Goal: Task Accomplishment & Management: Use online tool/utility

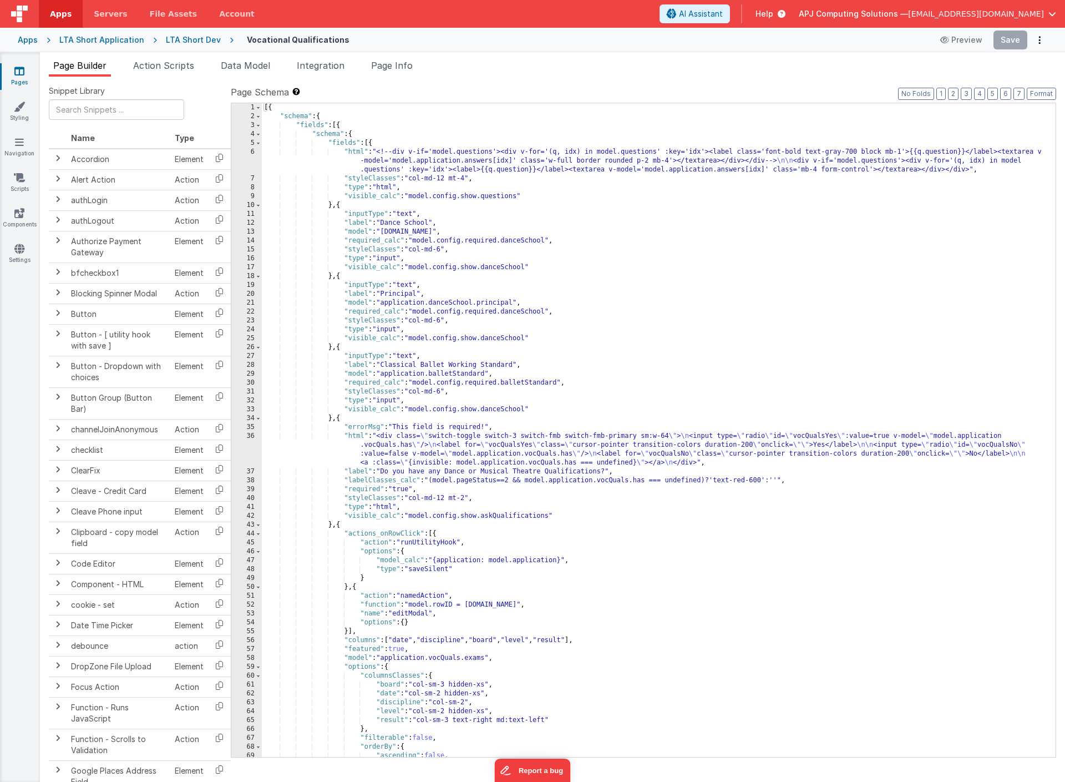
click at [175, 39] on div "LTA Short Dev" at bounding box center [193, 39] width 55 height 11
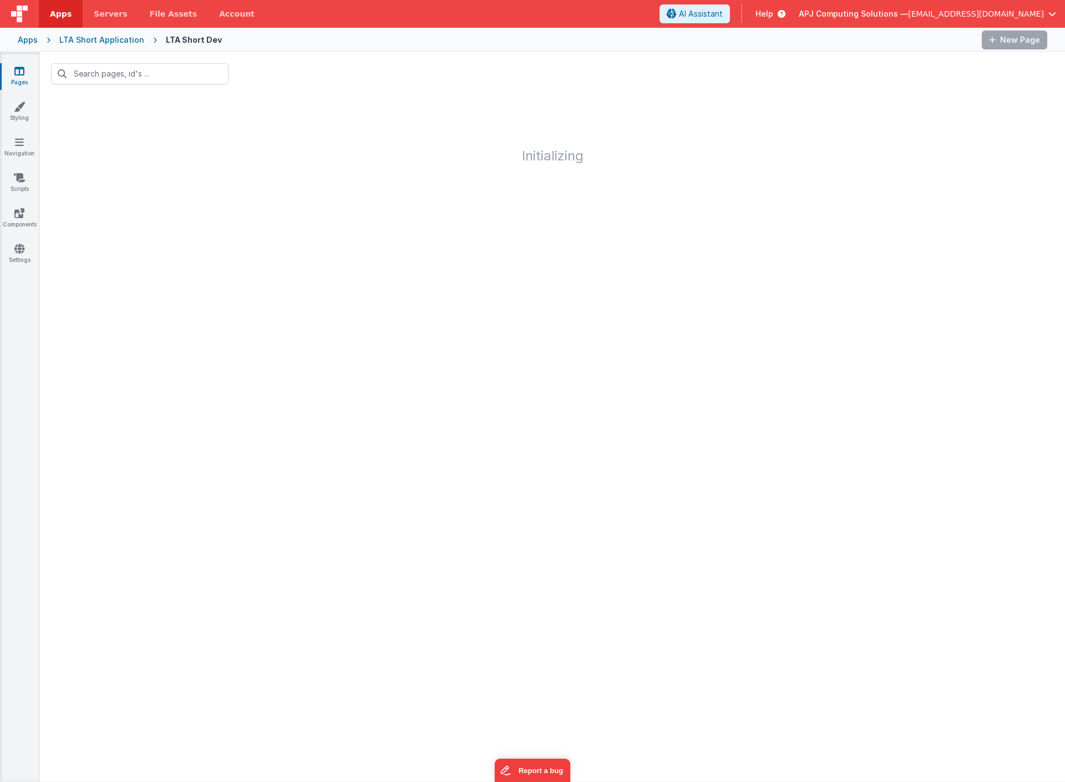
click at [175, 39] on div "LTA Short Dev" at bounding box center [194, 39] width 56 height 11
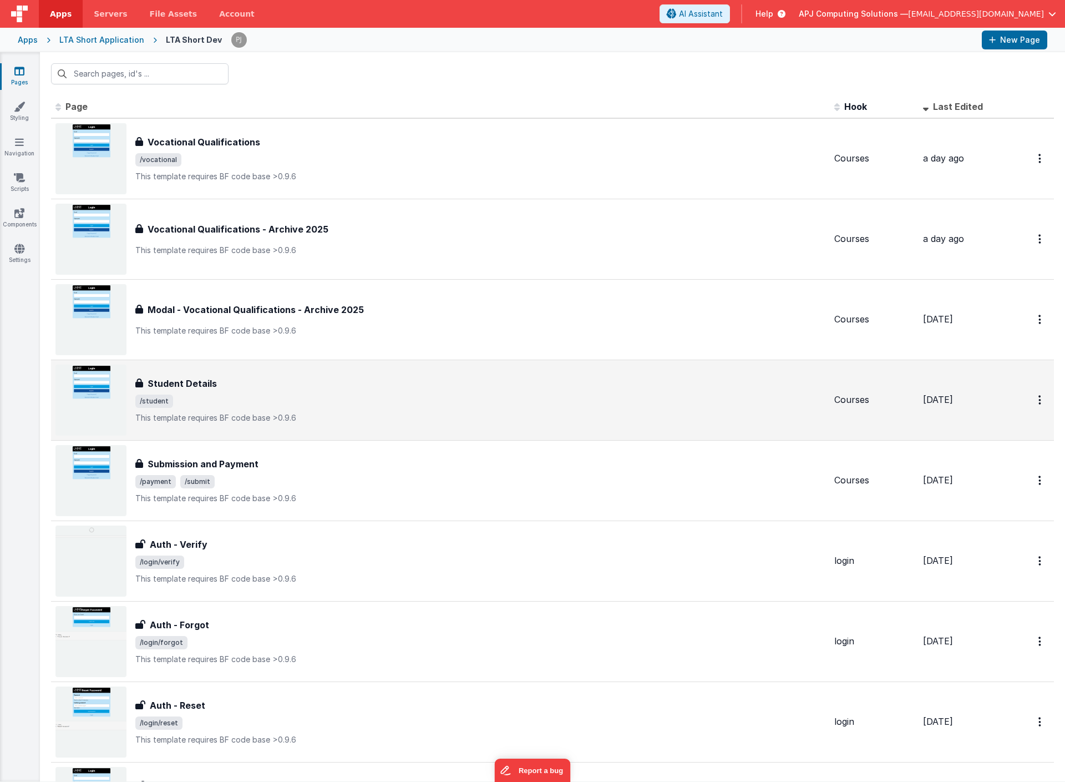
click at [175, 380] on h3 "Student Details" at bounding box center [182, 383] width 69 height 13
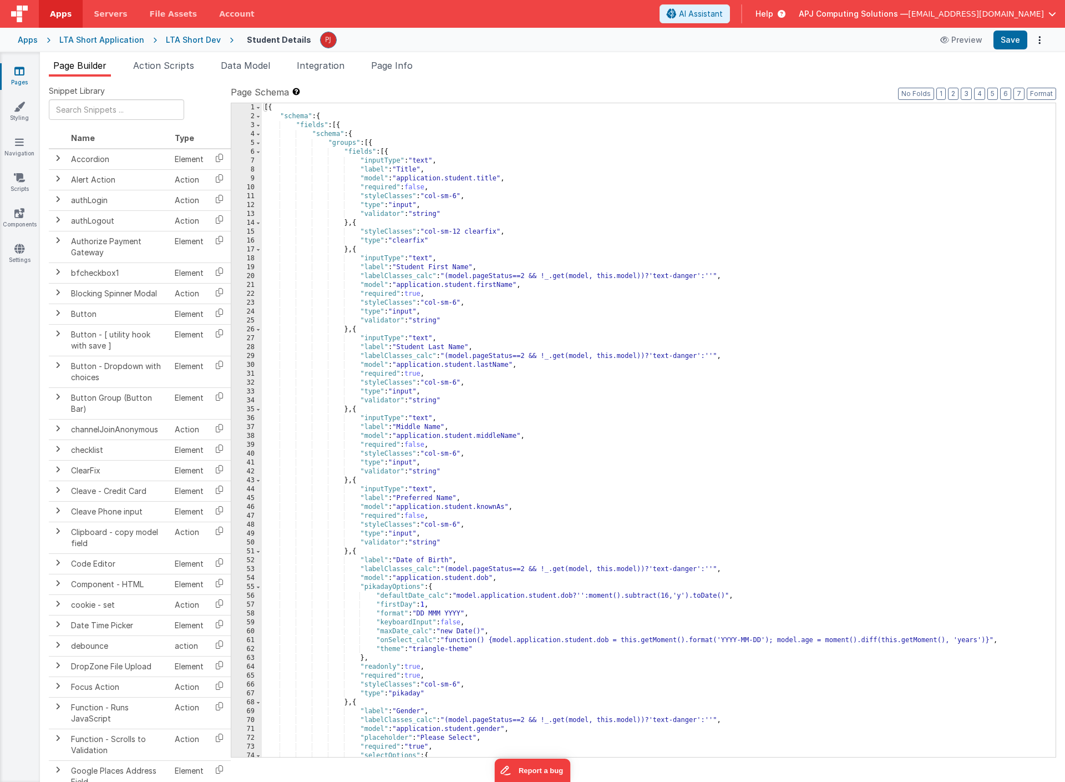
click at [317, 493] on div "[{ "schema" : { "fields" : [{ "schema" : { "groups" : [{ "fields" : [{ "inputTy…" at bounding box center [659, 438] width 794 height 671
click at [350, 446] on div "[{ "schema" : { "fields" : [{ "schema" : { "groups" : [{ "fields" : [{ "inputTy…" at bounding box center [659, 438] width 794 height 671
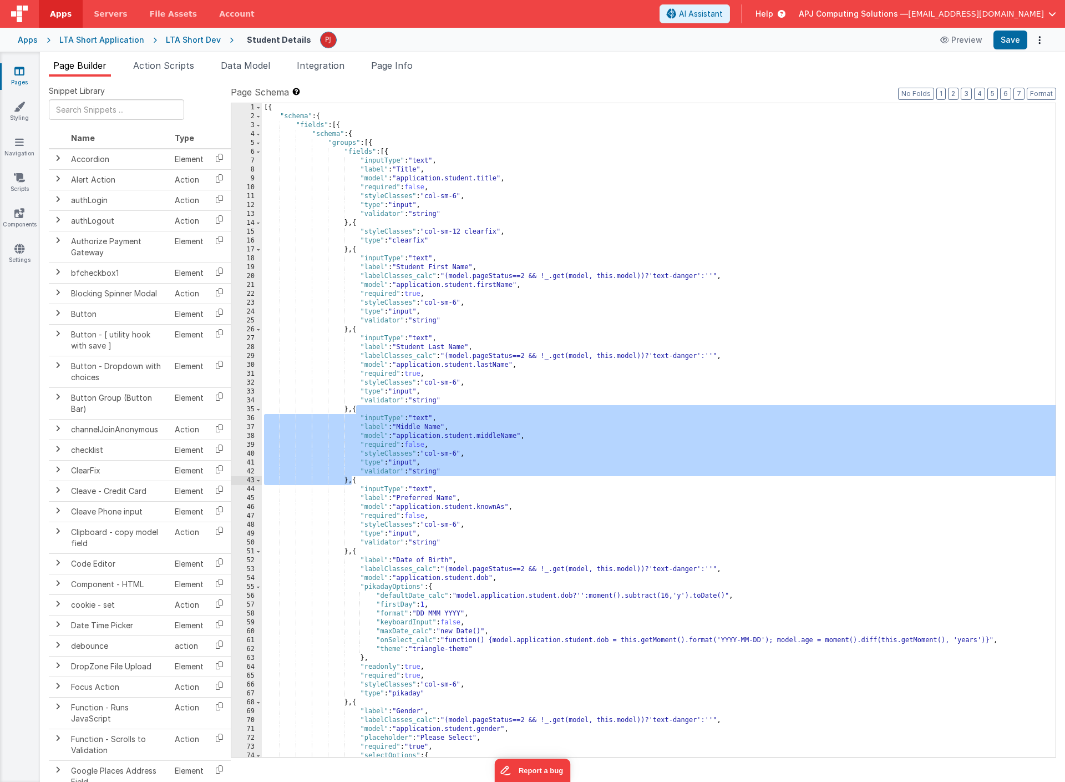
click at [352, 480] on div "[{ "schema" : { "fields" : [{ "schema" : { "groups" : [{ "fields" : [{ "inputTy…" at bounding box center [659, 438] width 794 height 671
click at [356, 412] on div "[{ "schema" : { "fields" : [{ "schema" : { "groups" : [{ "fields" : [{ "inputTy…" at bounding box center [659, 438] width 794 height 671
drag, startPoint x: 355, startPoint y: 410, endPoint x: 353, endPoint y: 479, distance: 69.4
click at [353, 479] on div "[{ "schema" : { "fields" : [{ "schema" : { "groups" : [{ "fields" : [{ "inputTy…" at bounding box center [659, 438] width 794 height 671
click at [309, 190] on div "[{ "schema" : { "fields" : [{ "schema" : { "groups" : [{ "fields" : [{ "inputTy…" at bounding box center [659, 438] width 794 height 671
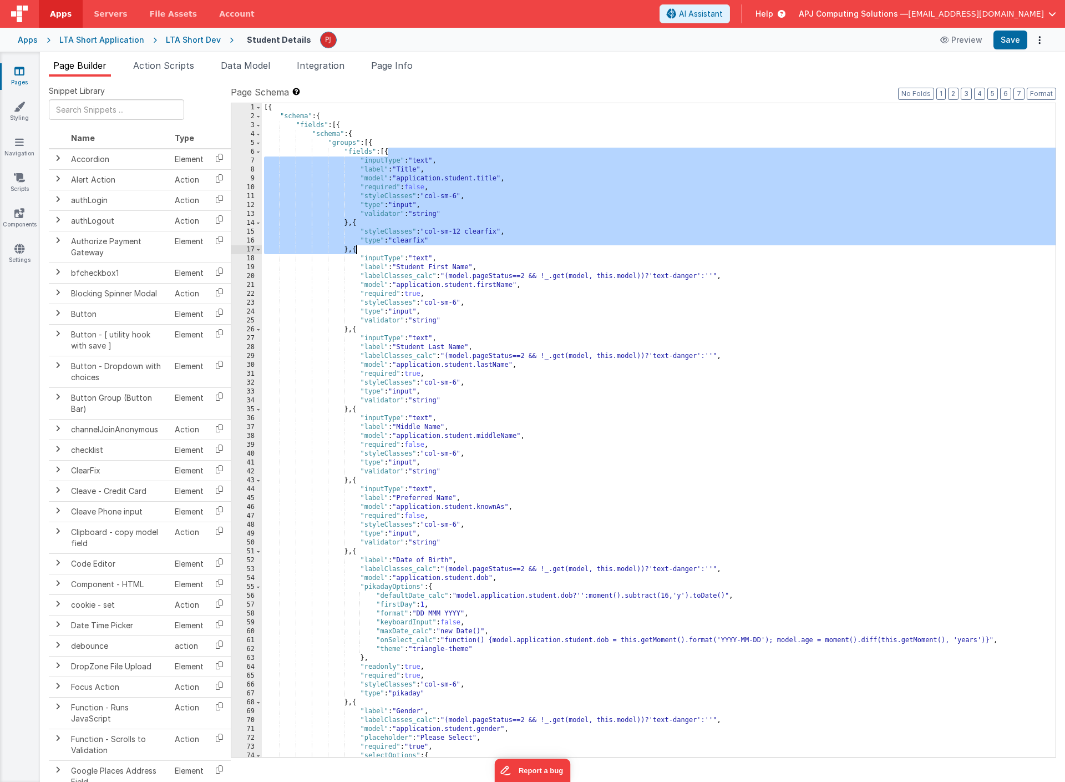
drag, startPoint x: 388, startPoint y: 150, endPoint x: 355, endPoint y: 251, distance: 106.3
click at [355, 251] on div "[{ "schema" : { "fields" : [{ "schema" : { "groups" : [{ "fields" : [{ "inputTy…" at bounding box center [659, 438] width 794 height 671
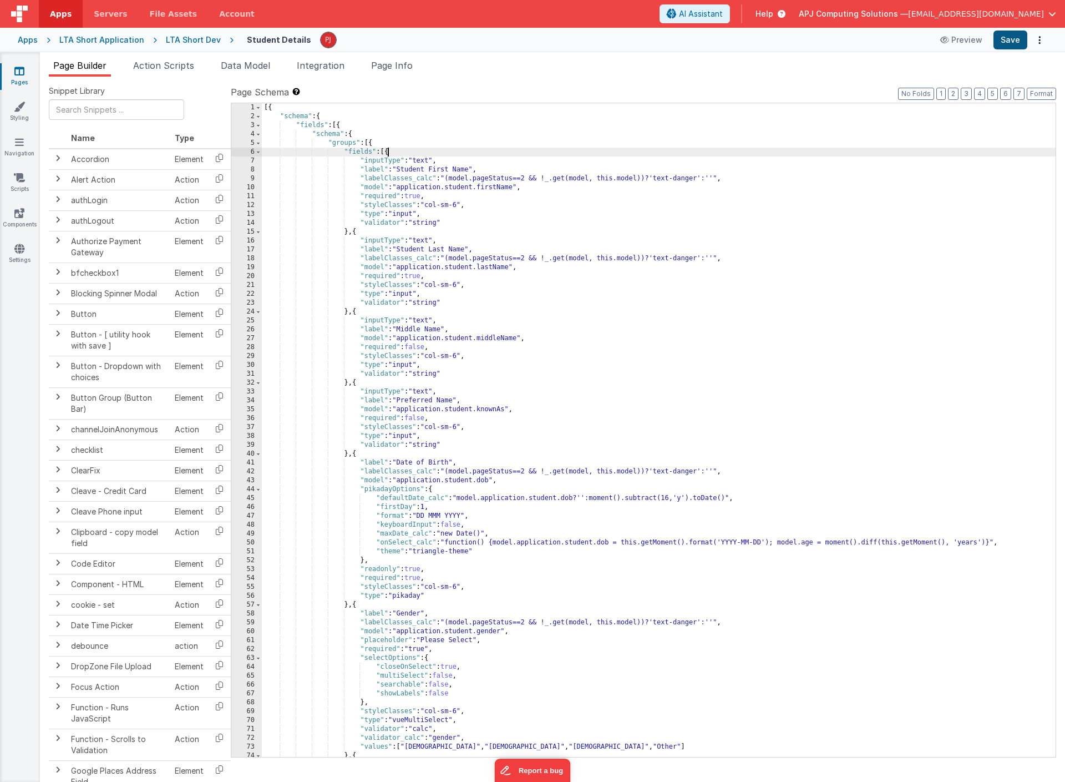
click at [1007, 35] on button "Save" at bounding box center [1011, 40] width 34 height 19
click at [499, 188] on div "[{ "schema" : { "fields" : [{ "schema" : { "groups" : [{ "fields" : [{ "inputTy…" at bounding box center [659, 438] width 794 height 671
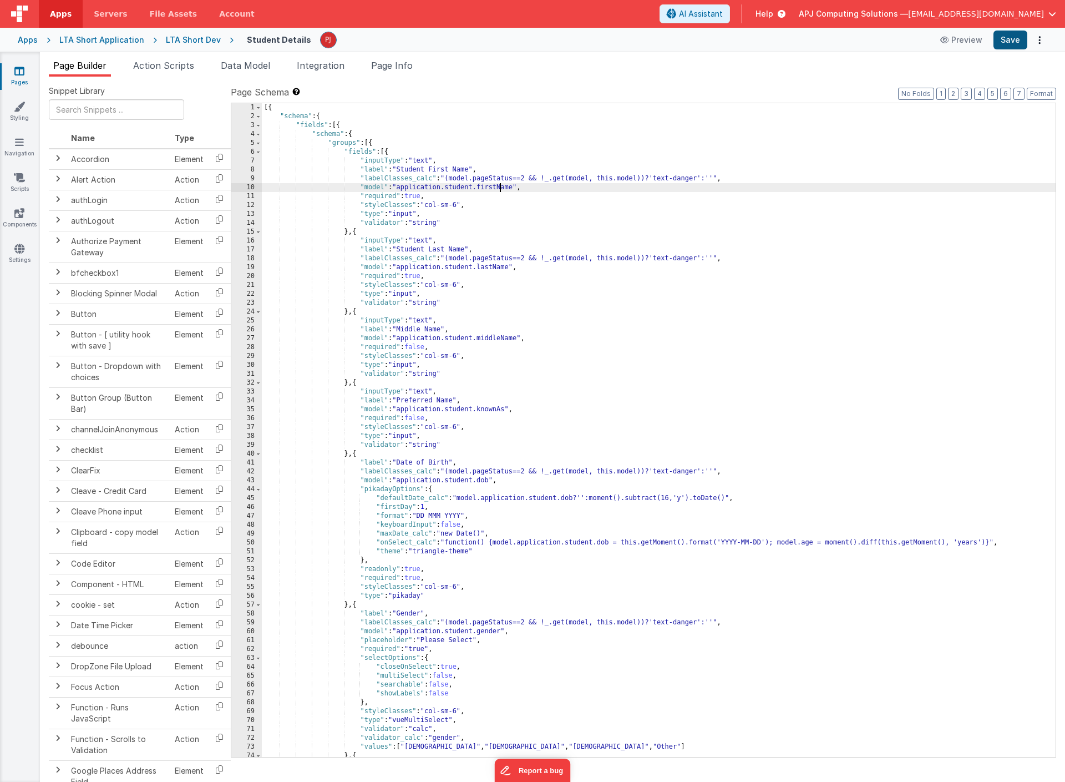
click at [1010, 42] on button "Save" at bounding box center [1011, 40] width 34 height 19
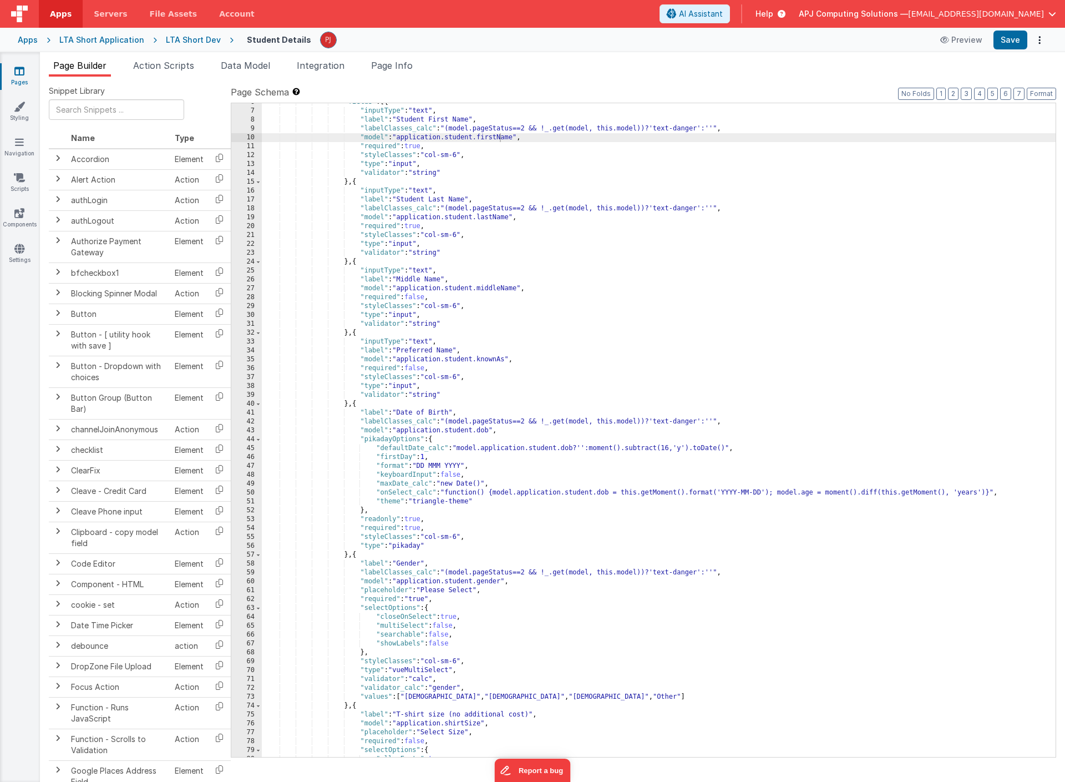
scroll to position [54, 0]
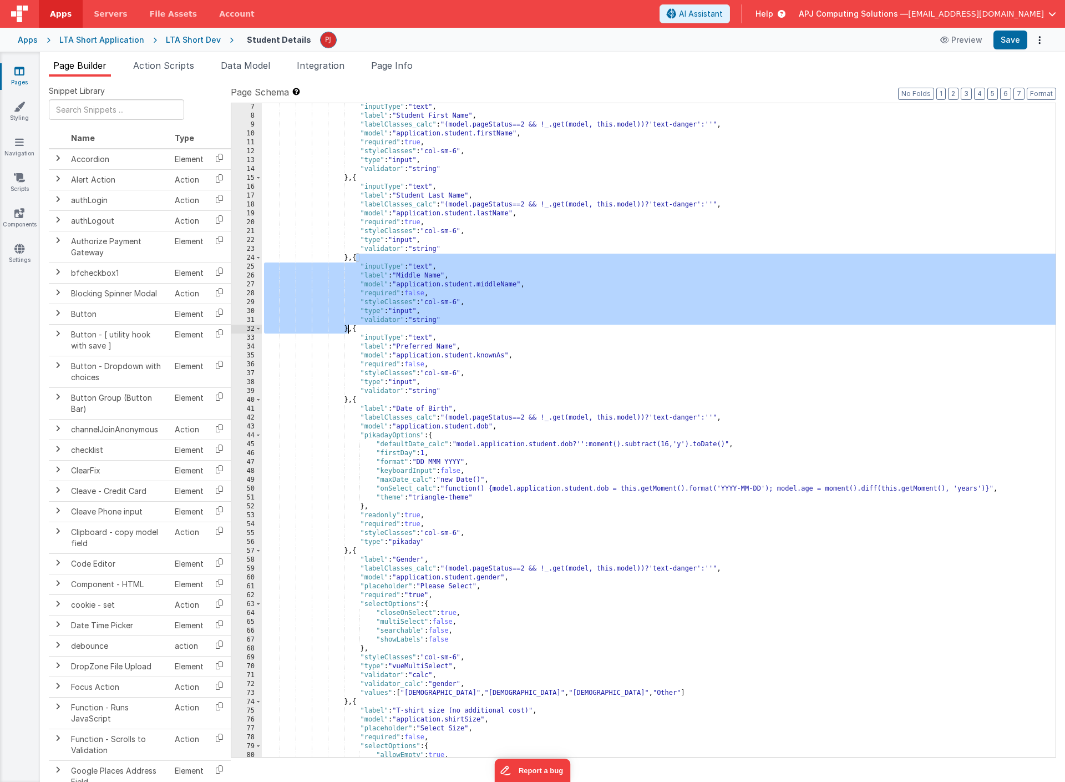
drag, startPoint x: 355, startPoint y: 257, endPoint x: 348, endPoint y: 329, distance: 71.9
click at [348, 329] on div ""inputType" : "text" , "label" : "Student First Name" , "labelClasses_calc" : "…" at bounding box center [659, 438] width 794 height 671
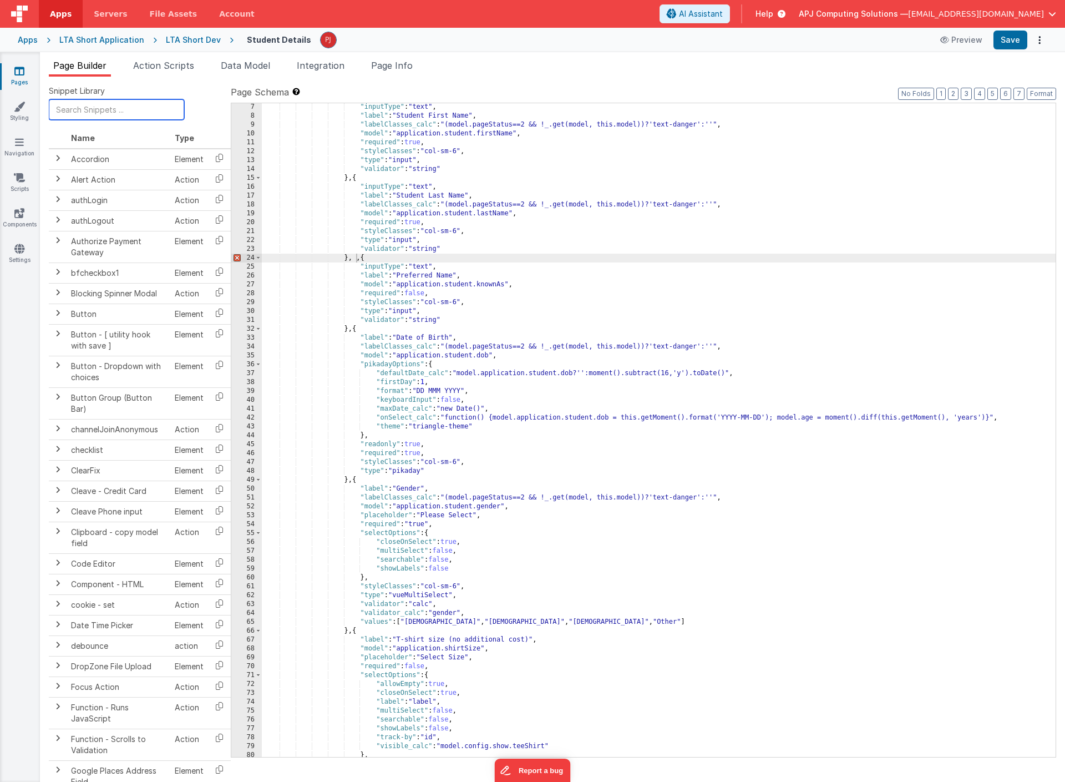
click at [104, 109] on input "text" at bounding box center [116, 109] width 135 height 21
click at [353, 260] on div ""inputType" : "text" , "label" : "Student First Name" , "labelClasses_calc" : "…" at bounding box center [659, 438] width 794 height 671
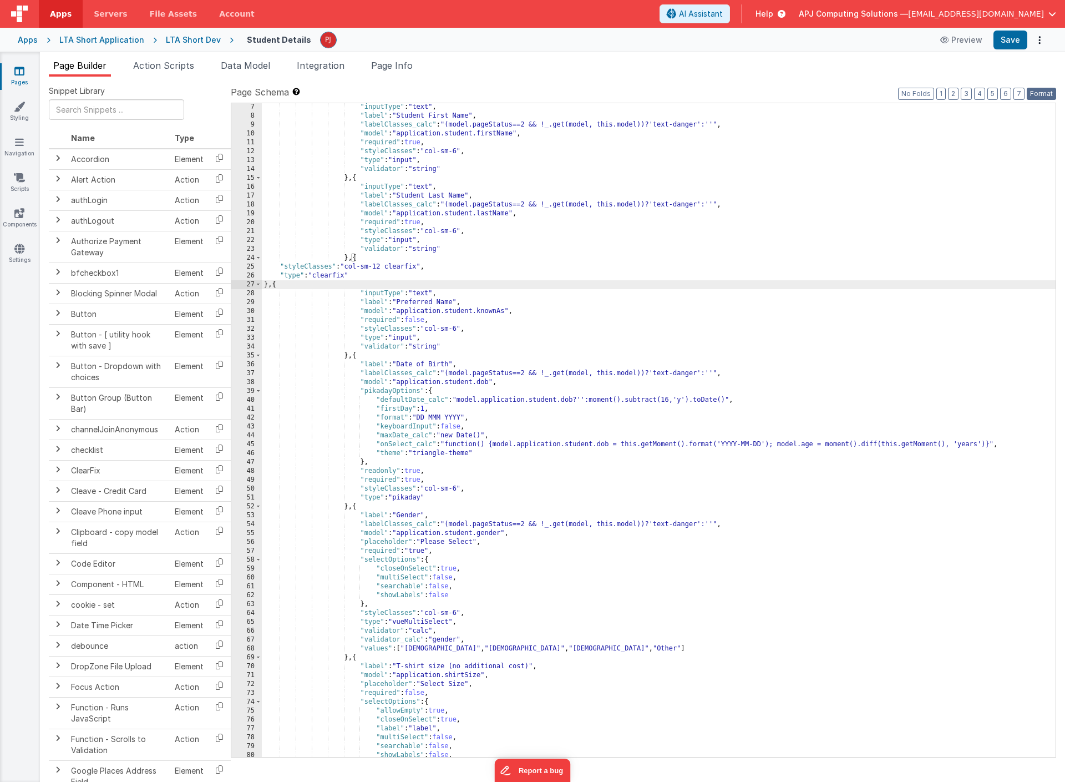
click at [1038, 95] on button "Format" at bounding box center [1041, 94] width 29 height 12
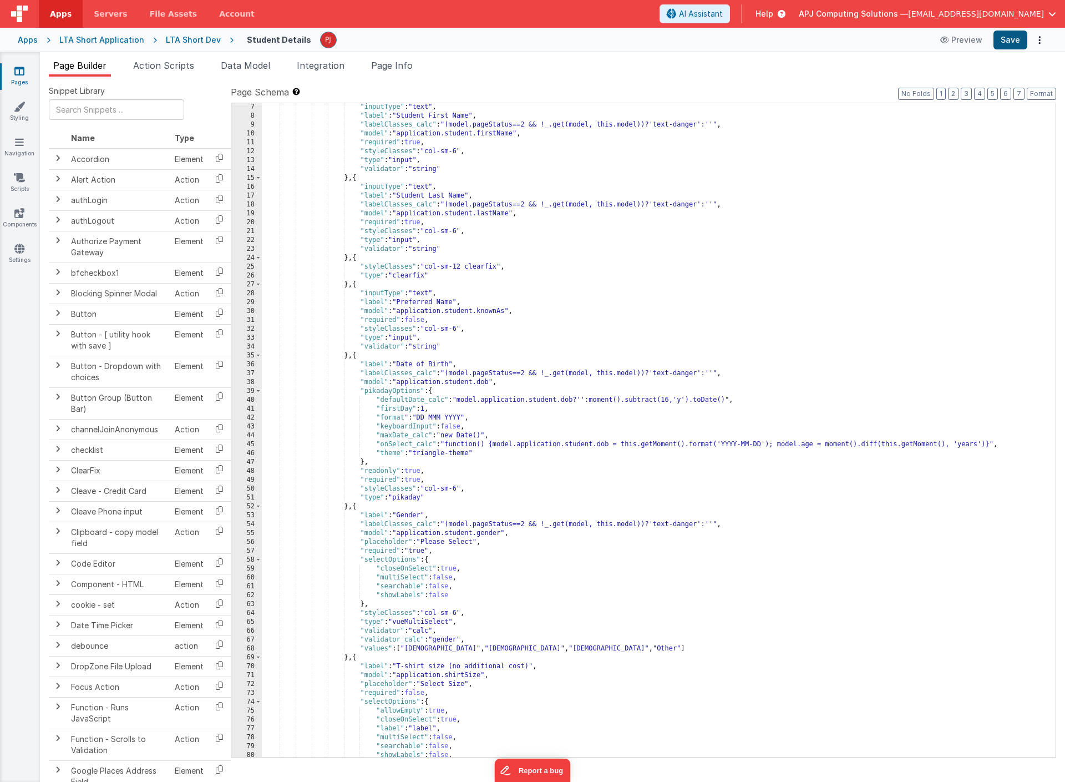
click at [1015, 36] on button "Save" at bounding box center [1011, 40] width 34 height 19
click at [1009, 38] on button "Save" at bounding box center [1011, 40] width 34 height 19
click at [592, 262] on div ""inputType" : "text" , "label" : "Student First Name" , "labelClasses_calc" : "…" at bounding box center [659, 438] width 794 height 671
click at [452, 283] on div ""inputType" : "text" , "label" : "Student First Name" , "labelClasses_calc" : "…" at bounding box center [659, 438] width 794 height 671
click at [457, 266] on div ""inputType" : "text" , "label" : "Student First Name" , "labelClasses_calc" : "…" at bounding box center [659, 438] width 794 height 671
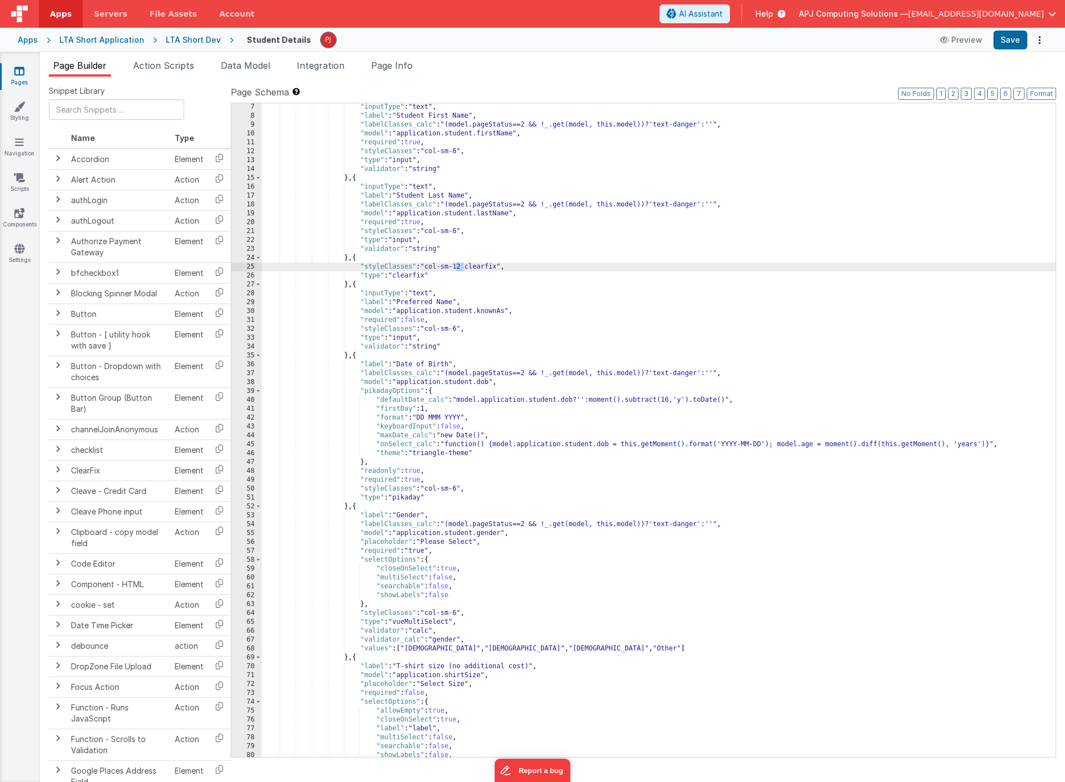
drag, startPoint x: 457, startPoint y: 266, endPoint x: 463, endPoint y: 265, distance: 5.6
click at [463, 265] on div ""inputType" : "text" , "label" : "Student First Name" , "labelClasses_calc" : "…" at bounding box center [659, 438] width 794 height 671
click at [1004, 38] on button "Save" at bounding box center [1011, 40] width 34 height 19
click at [360, 255] on div ""inputType" : "text" , "label" : "Student First Name" , "labelClasses_calc" : "…" at bounding box center [659, 438] width 794 height 671
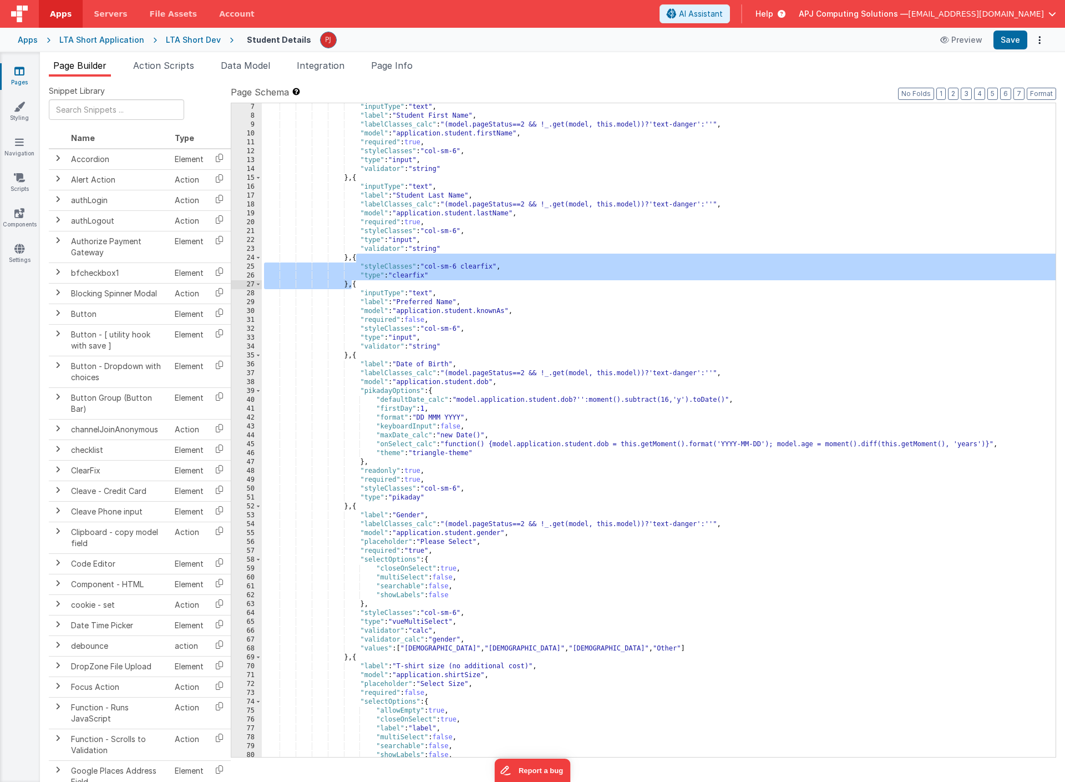
drag, startPoint x: 355, startPoint y: 258, endPoint x: 352, endPoint y: 286, distance: 28.4
click at [352, 286] on div ""inputType" : "text" , "label" : "Student First Name" , "labelClasses_calc" : "…" at bounding box center [659, 438] width 794 height 671
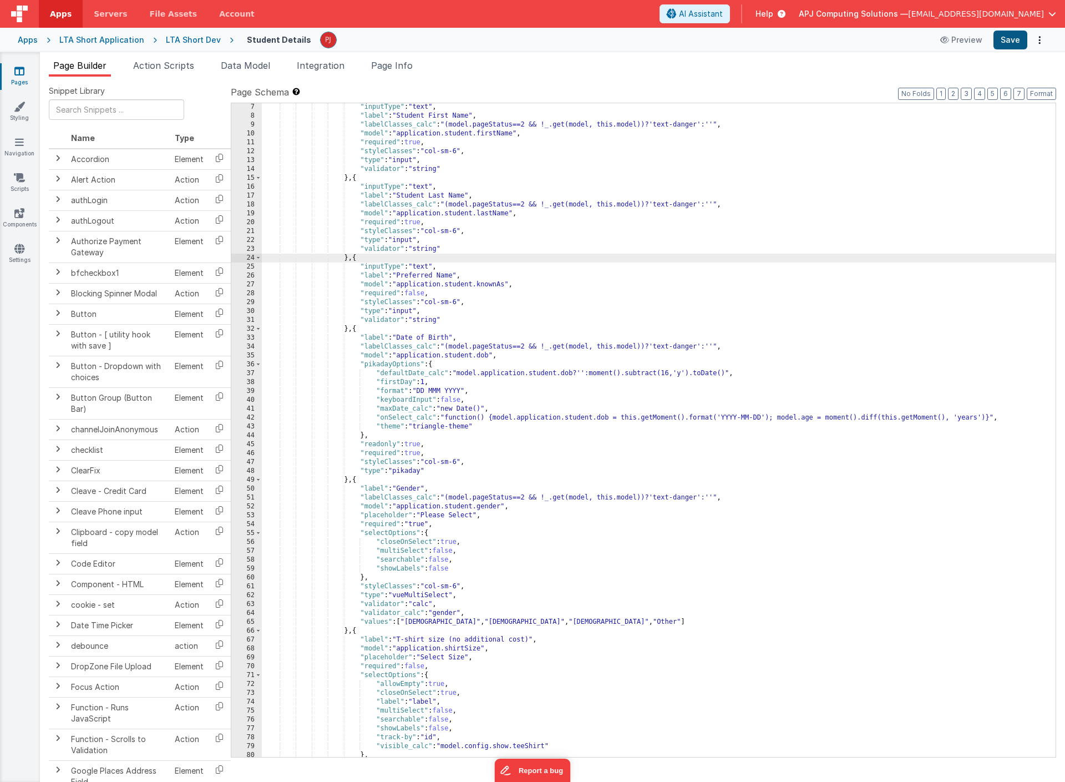
click at [1003, 39] on button "Save" at bounding box center [1011, 40] width 34 height 19
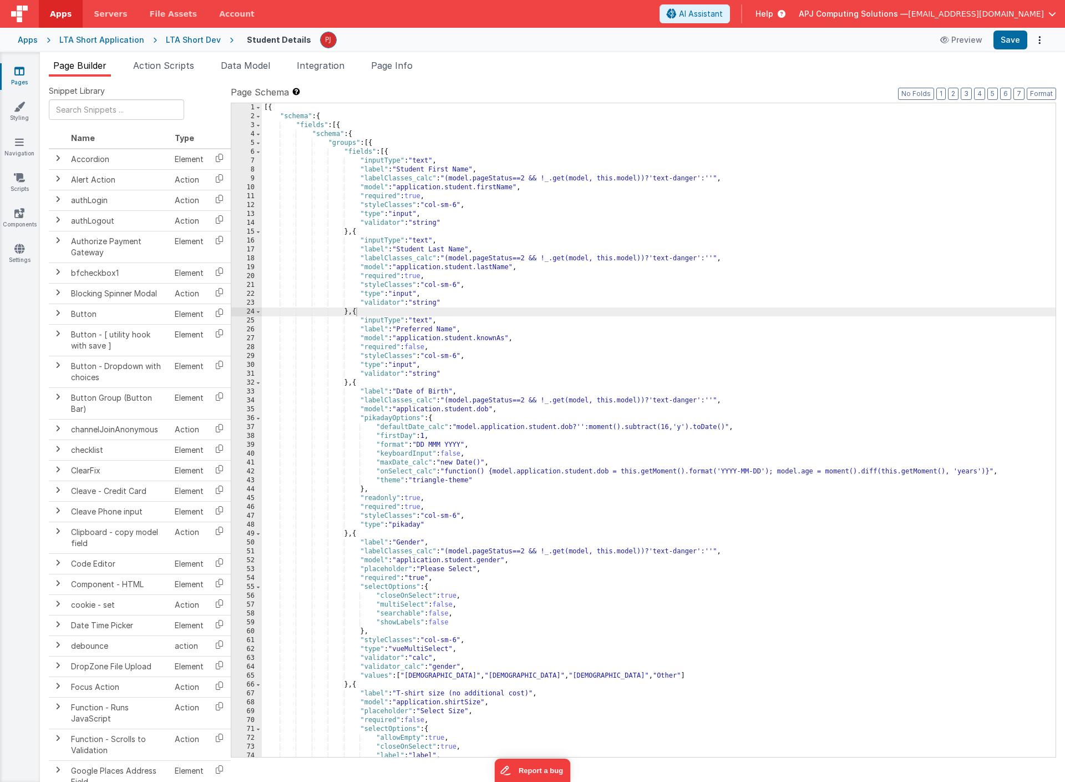
click at [353, 383] on div "[{ "schema" : { "fields" : [{ "schema" : { "groups" : [{ "fields" : [{ "inputTy…" at bounding box center [659, 438] width 794 height 671
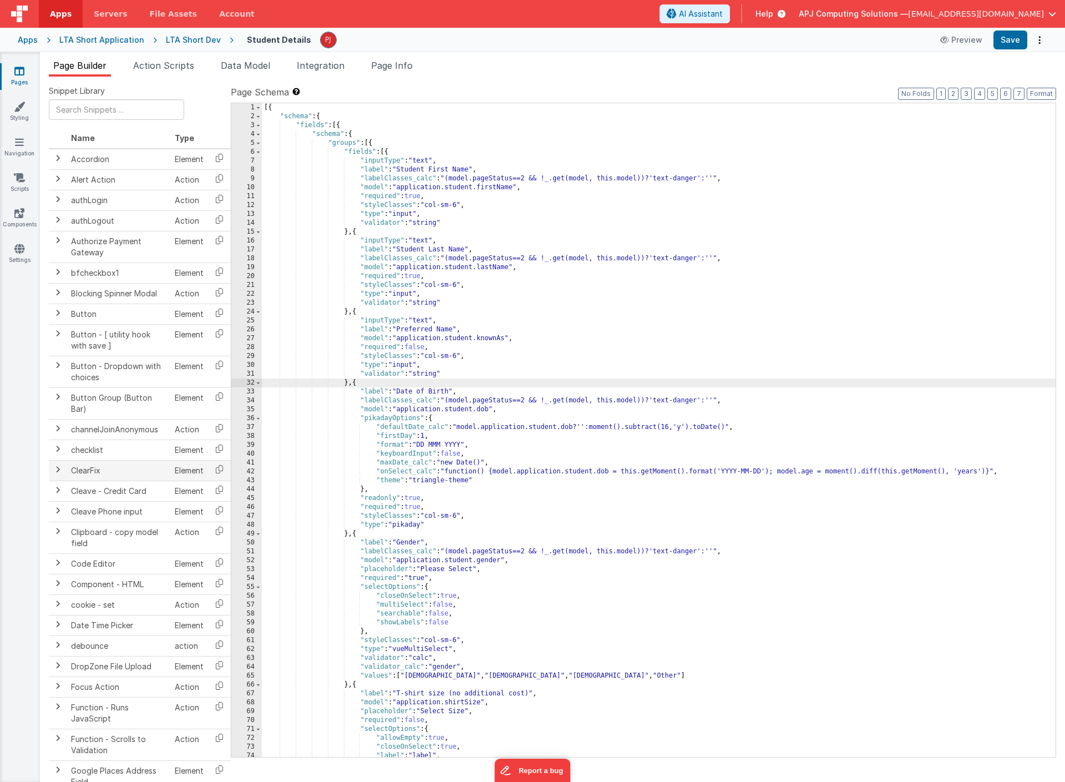
click at [57, 468] on span at bounding box center [57, 469] width 9 height 9
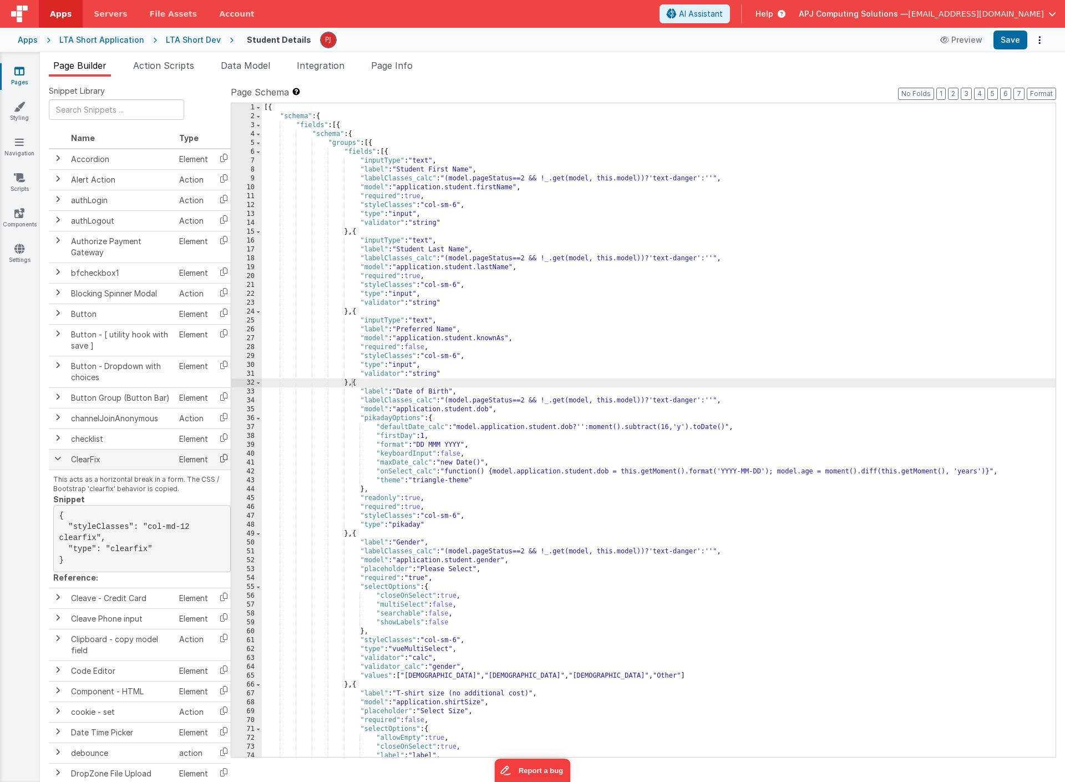
click at [222, 457] on icon at bounding box center [224, 457] width 23 height 17
click at [354, 383] on div "[{ "schema" : { "fields" : [{ "schema" : { "groups" : [{ "fields" : [{ "inputTy…" at bounding box center [659, 438] width 794 height 671
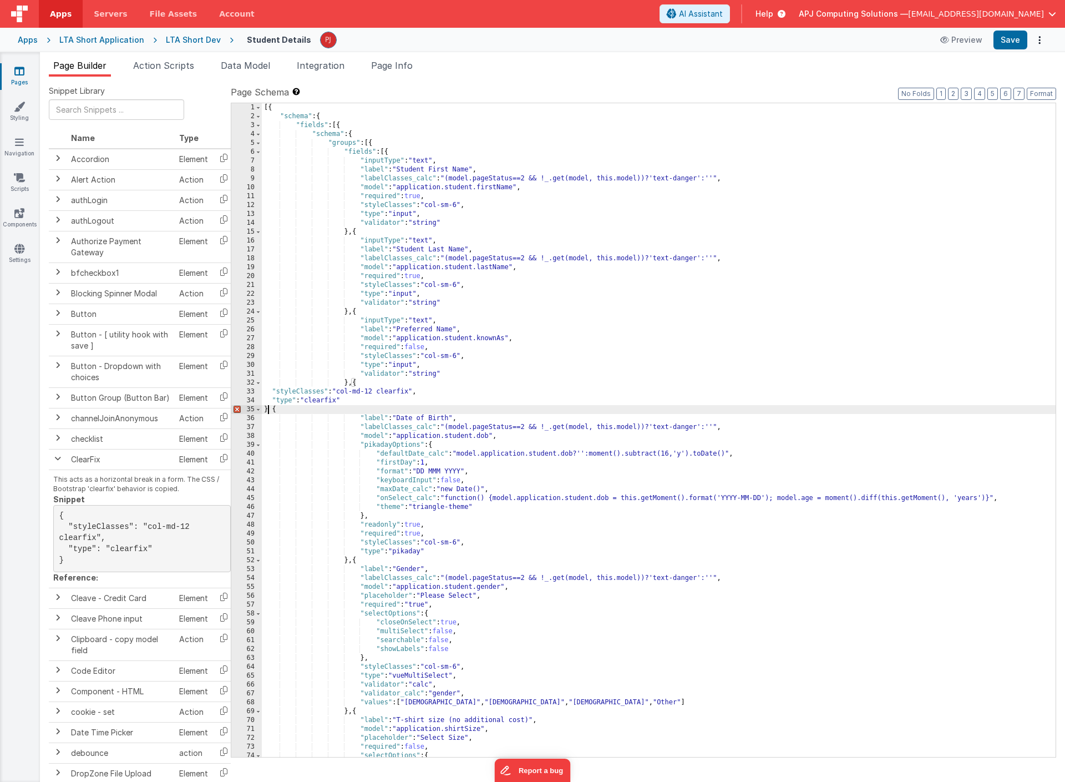
click at [375, 392] on div "[{ "schema" : { "fields" : [{ "schema" : { "groups" : [{ "fields" : [{ "inputTy…" at bounding box center [659, 438] width 794 height 671
drag, startPoint x: 355, startPoint y: 391, endPoint x: 365, endPoint y: 392, distance: 9.5
click at [365, 392] on div "[{ "schema" : { "fields" : [{ "schema" : { "groups" : [{ "fields" : [{ "inputTy…" at bounding box center [659, 438] width 794 height 671
click at [435, 383] on div "[{ "schema" : { "fields" : [{ "schema" : { "groups" : [{ "fields" : [{ "inputTy…" at bounding box center [659, 438] width 794 height 671
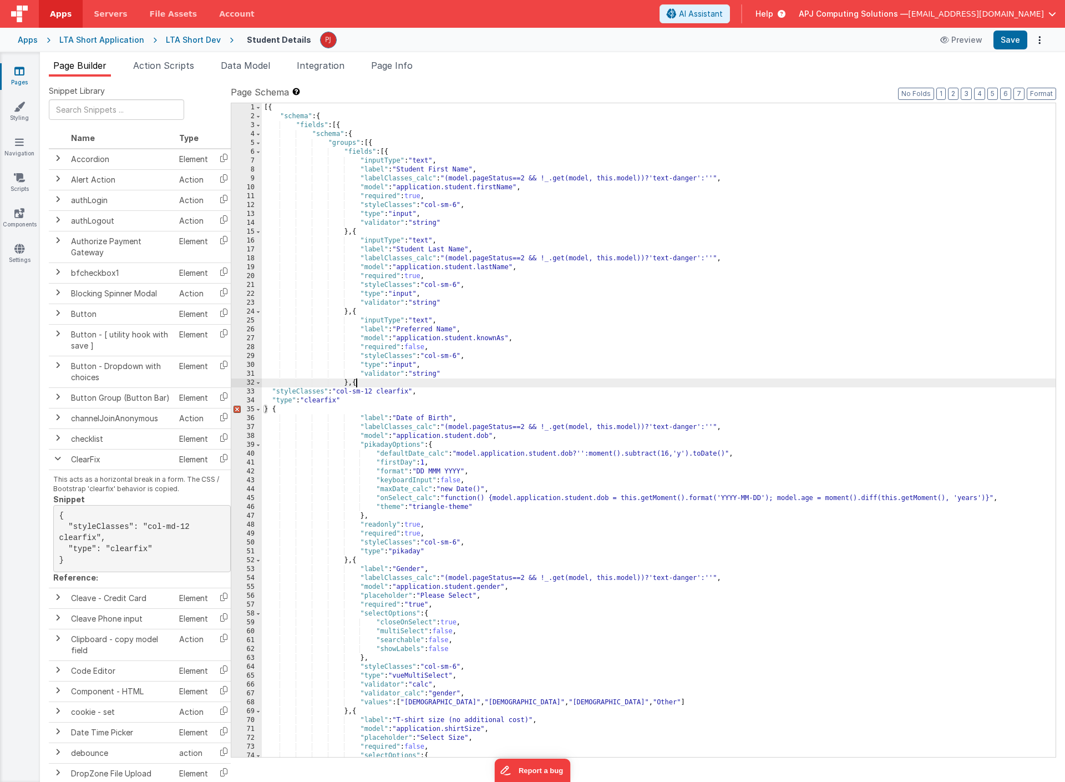
click at [271, 410] on div "[{ "schema" : { "fields" : [{ "schema" : { "groups" : [{ "fields" : [{ "inputTy…" at bounding box center [659, 438] width 794 height 671
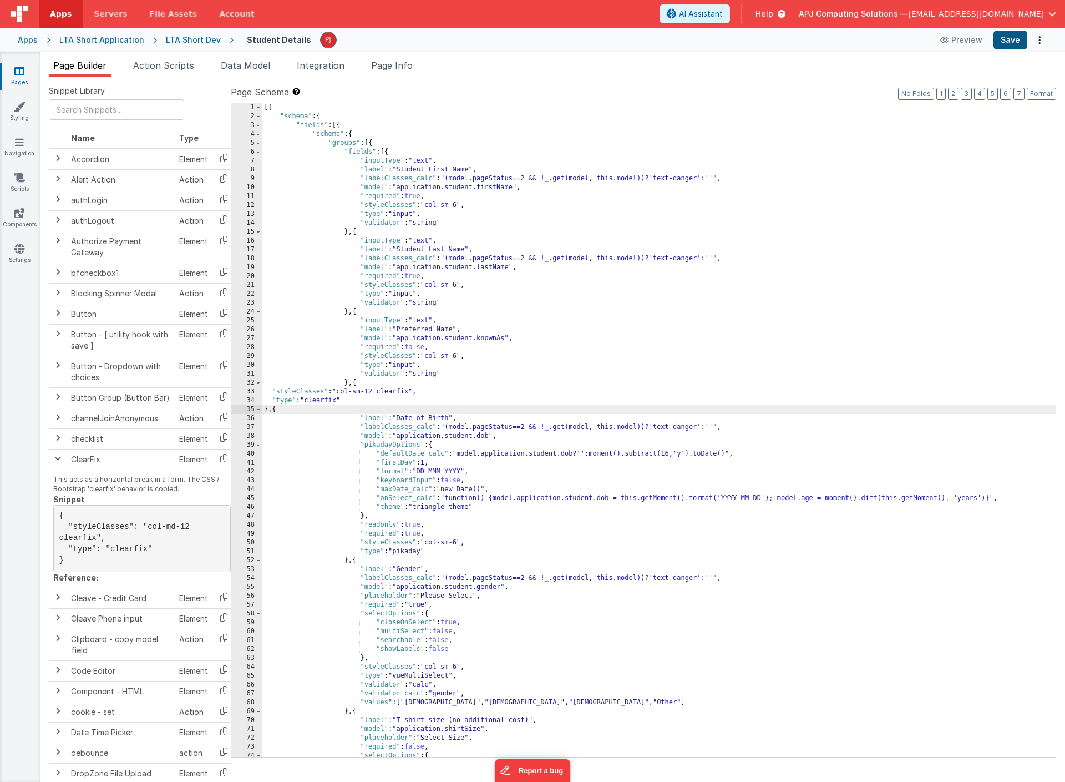
click at [1012, 38] on button "Save" at bounding box center [1011, 40] width 34 height 19
click at [1042, 95] on button "Format" at bounding box center [1041, 94] width 29 height 12
click at [1045, 93] on button "Format" at bounding box center [1041, 94] width 29 height 12
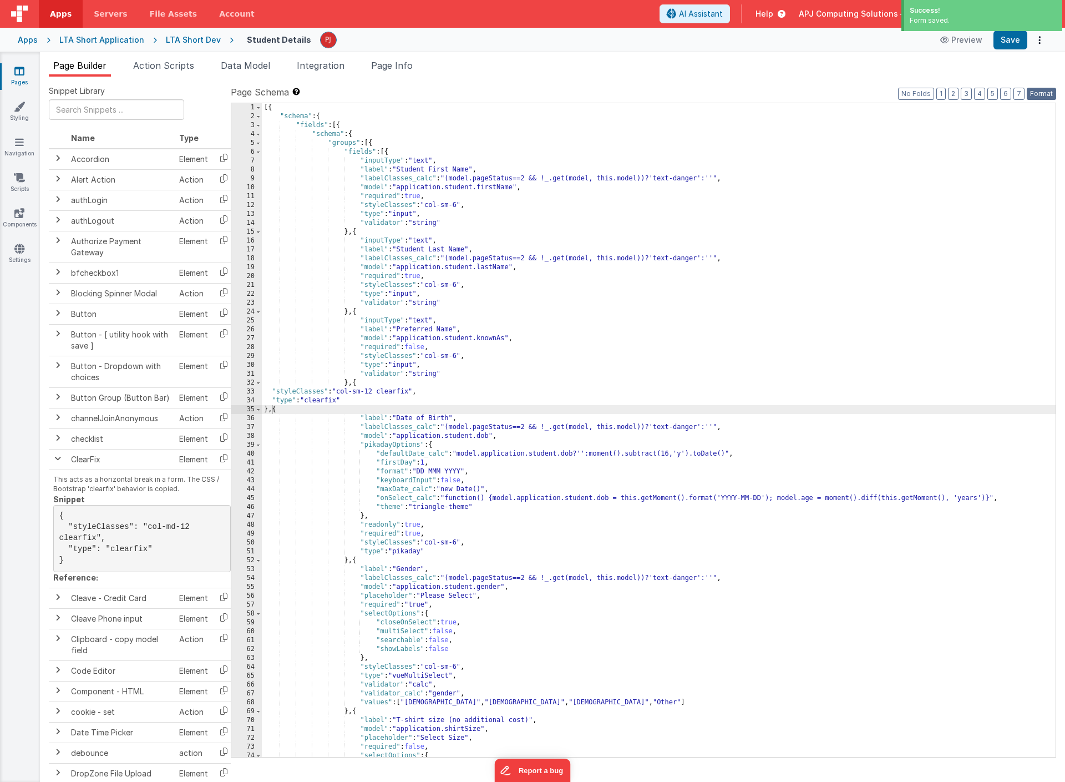
click at [1045, 93] on button "Format" at bounding box center [1041, 94] width 29 height 12
click at [416, 312] on div "[{ "schema" : { "fields" : [{ "schema" : { "groups" : [{ "fields" : [{ "inputTy…" at bounding box center [659, 438] width 794 height 671
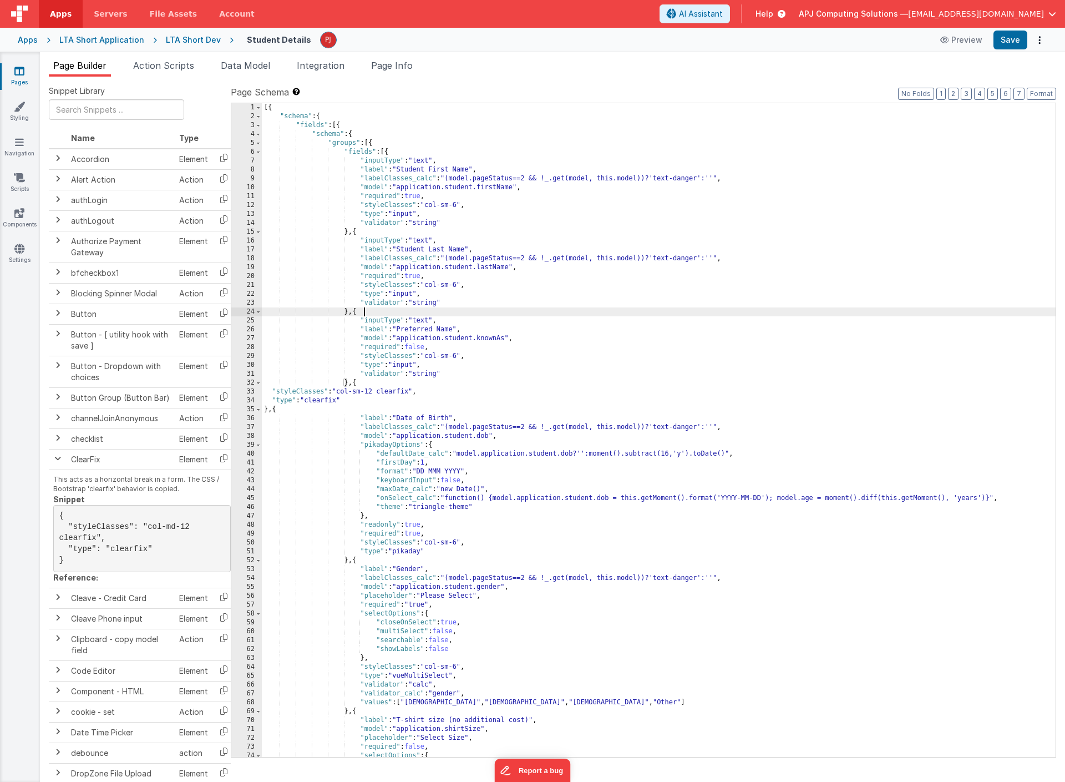
click at [450, 371] on div "[{ "schema" : { "fields" : [{ "schema" : { "groups" : [{ "fields" : [{ "inputTy…" at bounding box center [659, 438] width 794 height 671
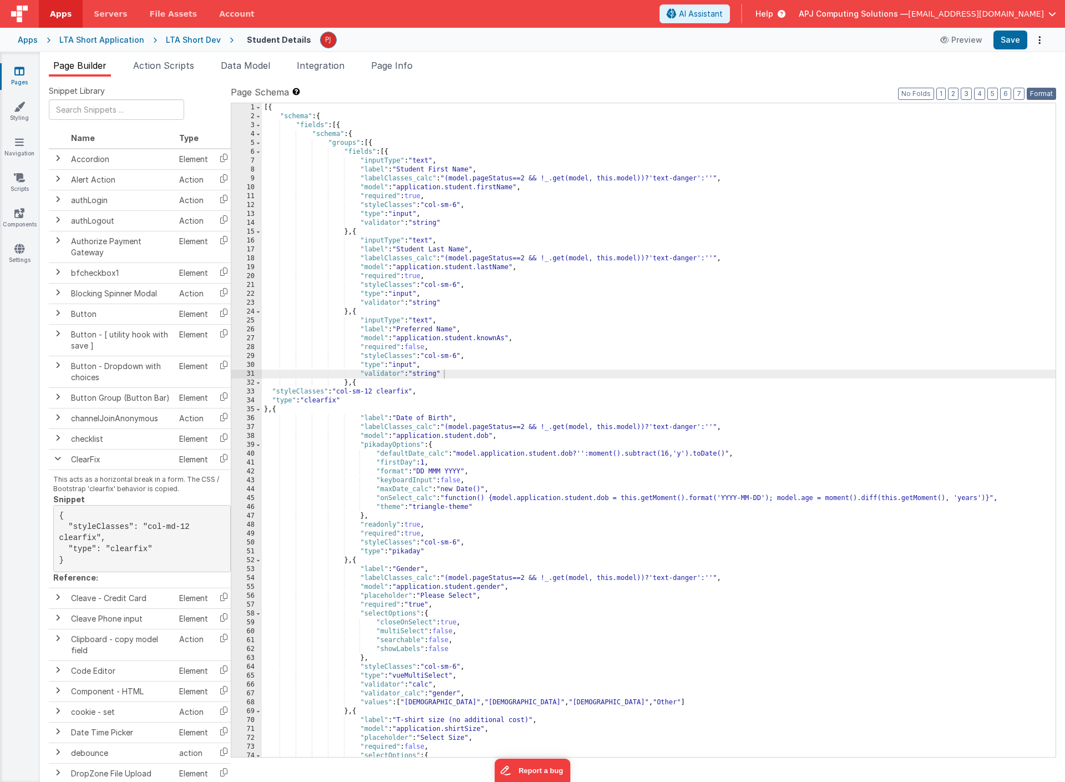
click at [1039, 92] on button "Format" at bounding box center [1041, 94] width 29 height 12
click at [277, 436] on div "[{ "schema" : { "fields" : [{ "schema" : { "groups" : [{ "fields" : [{ "inputTy…" at bounding box center [659, 438] width 794 height 671
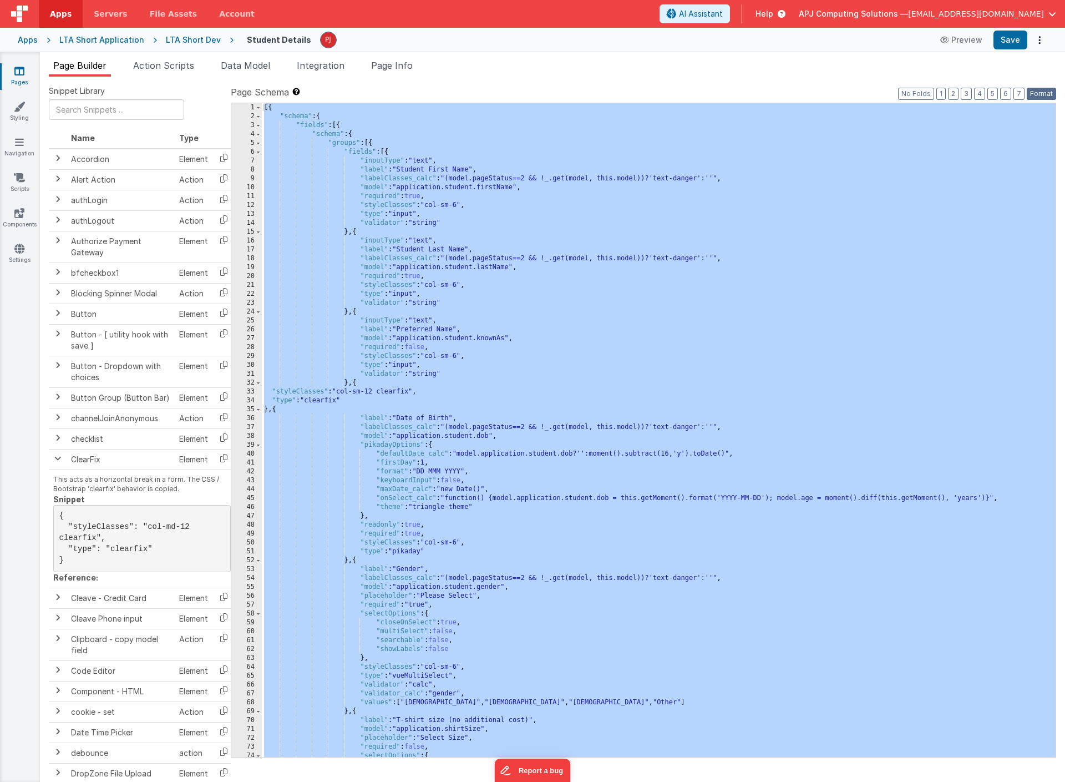
click at [1040, 91] on button "Format" at bounding box center [1041, 94] width 29 height 12
click at [405, 281] on div "[{ "schema" : { "fields" : [{ "schema" : { "groups" : [{ "fields" : [{ "inputTy…" at bounding box center [659, 438] width 794 height 671
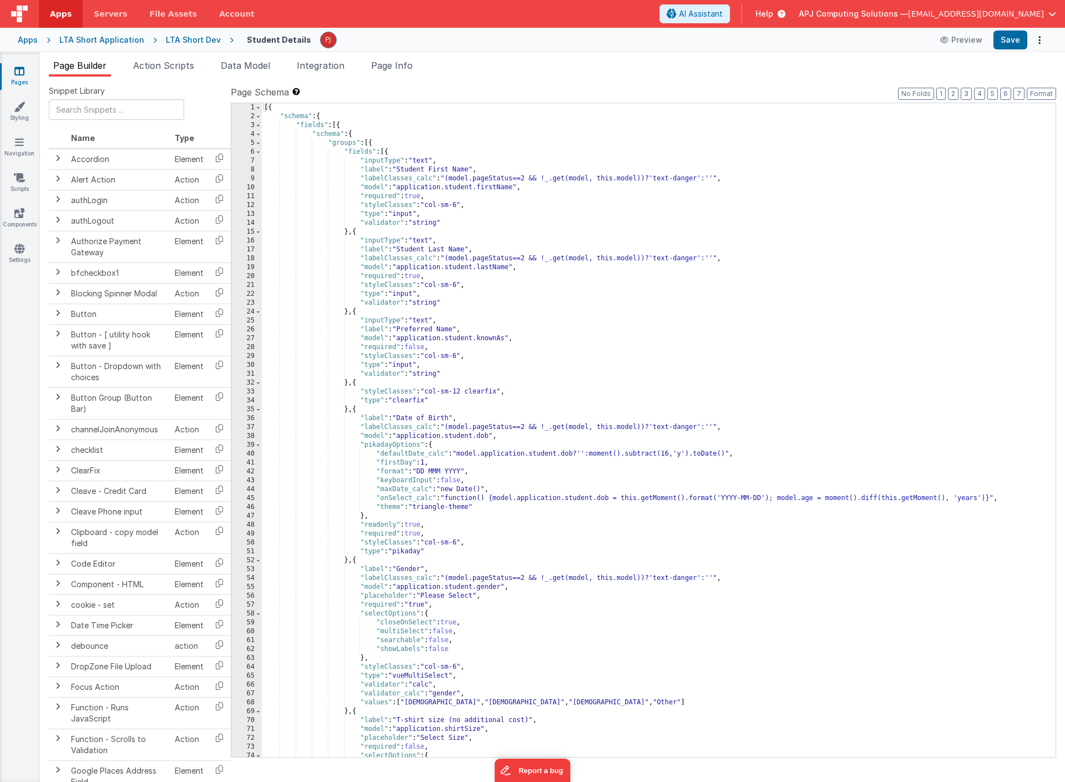
click at [488, 411] on div "[{ "schema" : { "fields" : [{ "schema" : { "groups" : [{ "fields" : [{ "inputTy…" at bounding box center [659, 438] width 794 height 671
click at [606, 365] on div "[{ "schema" : { "fields" : [{ "schema" : { "groups" : [{ "fields" : [{ "inputTy…" at bounding box center [659, 438] width 794 height 671
click at [449, 396] on div "[{ "schema" : { "fields" : [{ "schema" : { "groups" : [{ "fields" : [{ "inputTy…" at bounding box center [659, 438] width 794 height 671
drag, startPoint x: 456, startPoint y: 390, endPoint x: 463, endPoint y: 391, distance: 7.8
click at [463, 391] on div "[{ "schema" : { "fields" : [{ "schema" : { "groups" : [{ "fields" : [{ "inputTy…" at bounding box center [659, 438] width 794 height 671
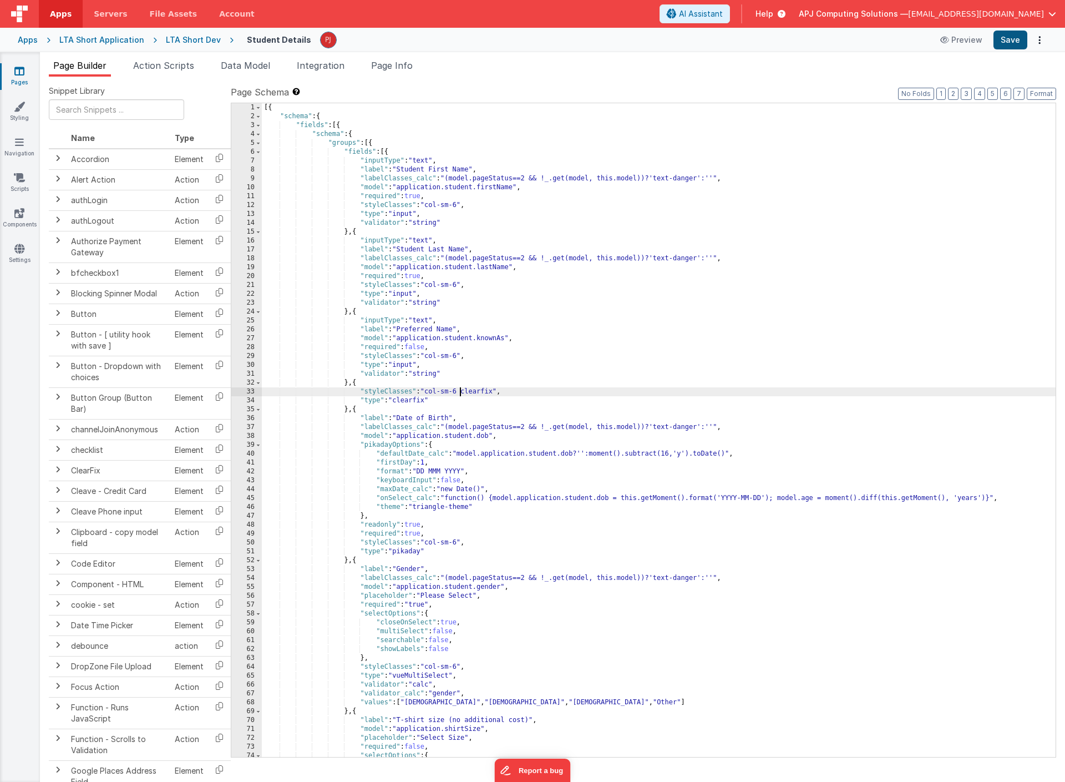
click at [1013, 38] on button "Save" at bounding box center [1011, 40] width 34 height 19
